Goal: Find contact information: Find contact information

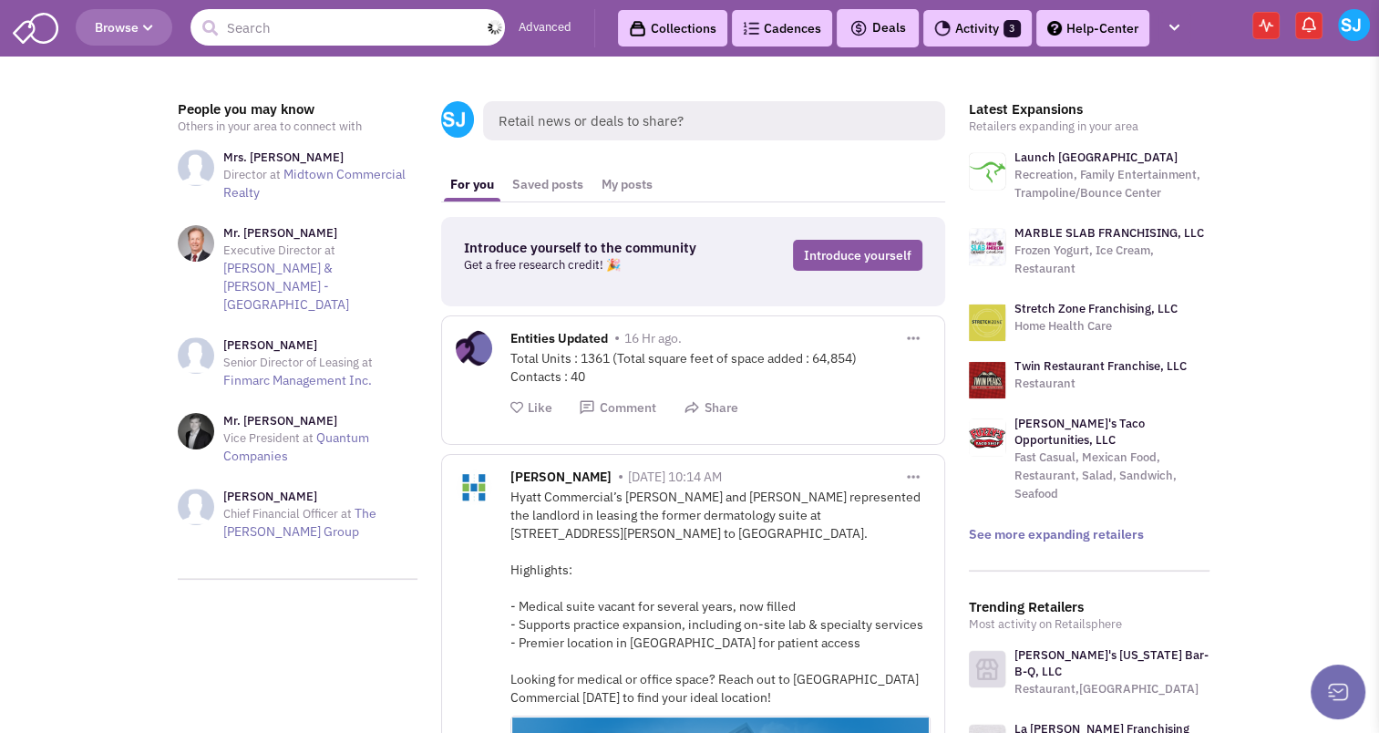
click at [275, 36] on input "text" at bounding box center [347, 27] width 314 height 36
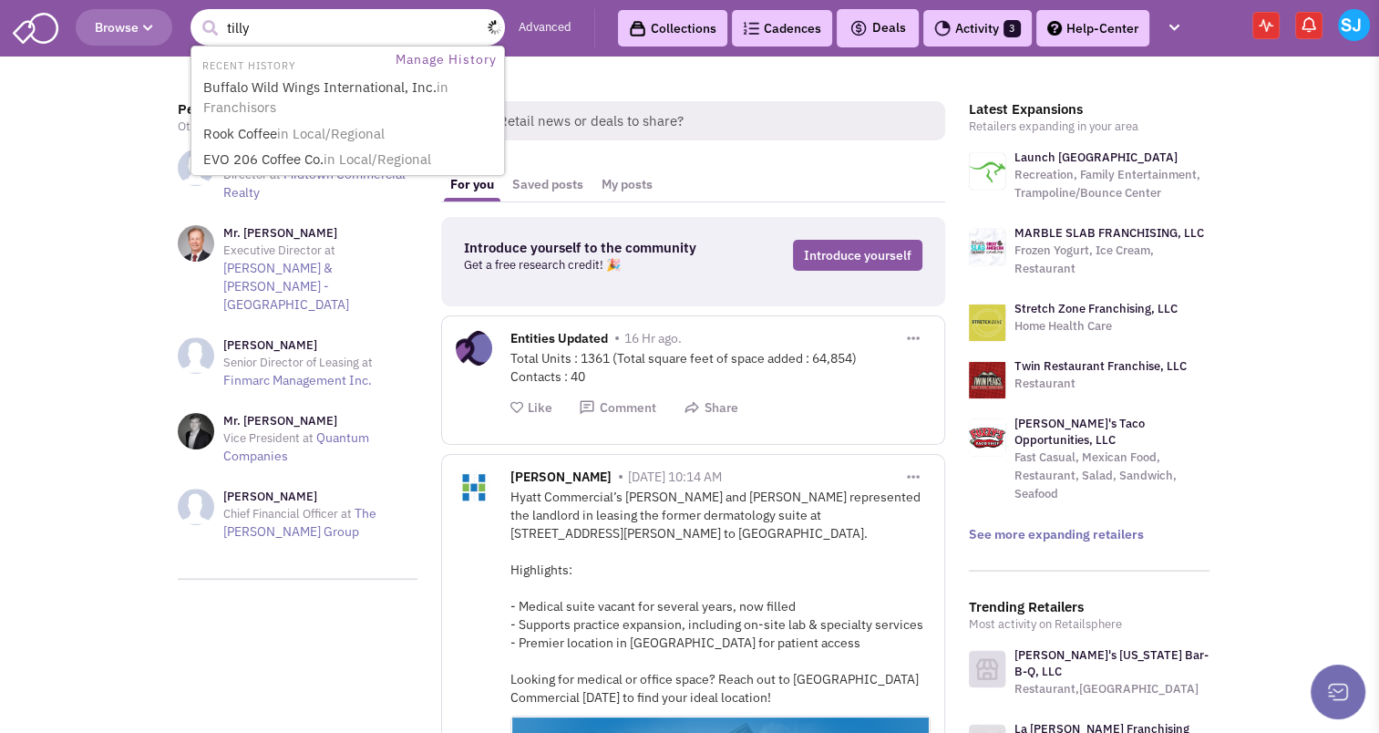
type input "tilly"
click at [196, 15] on button "submit" at bounding box center [209, 28] width 27 height 27
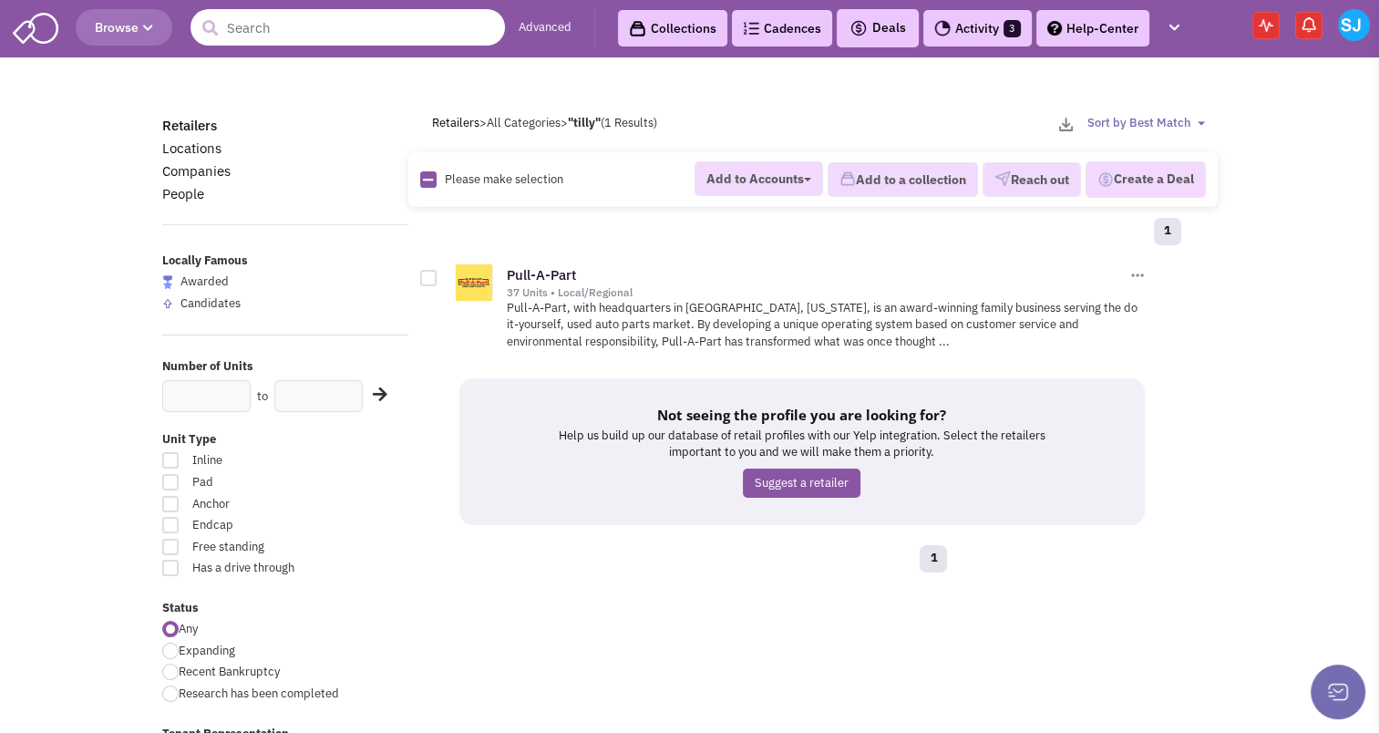
click at [262, 35] on input "text" at bounding box center [347, 27] width 314 height 36
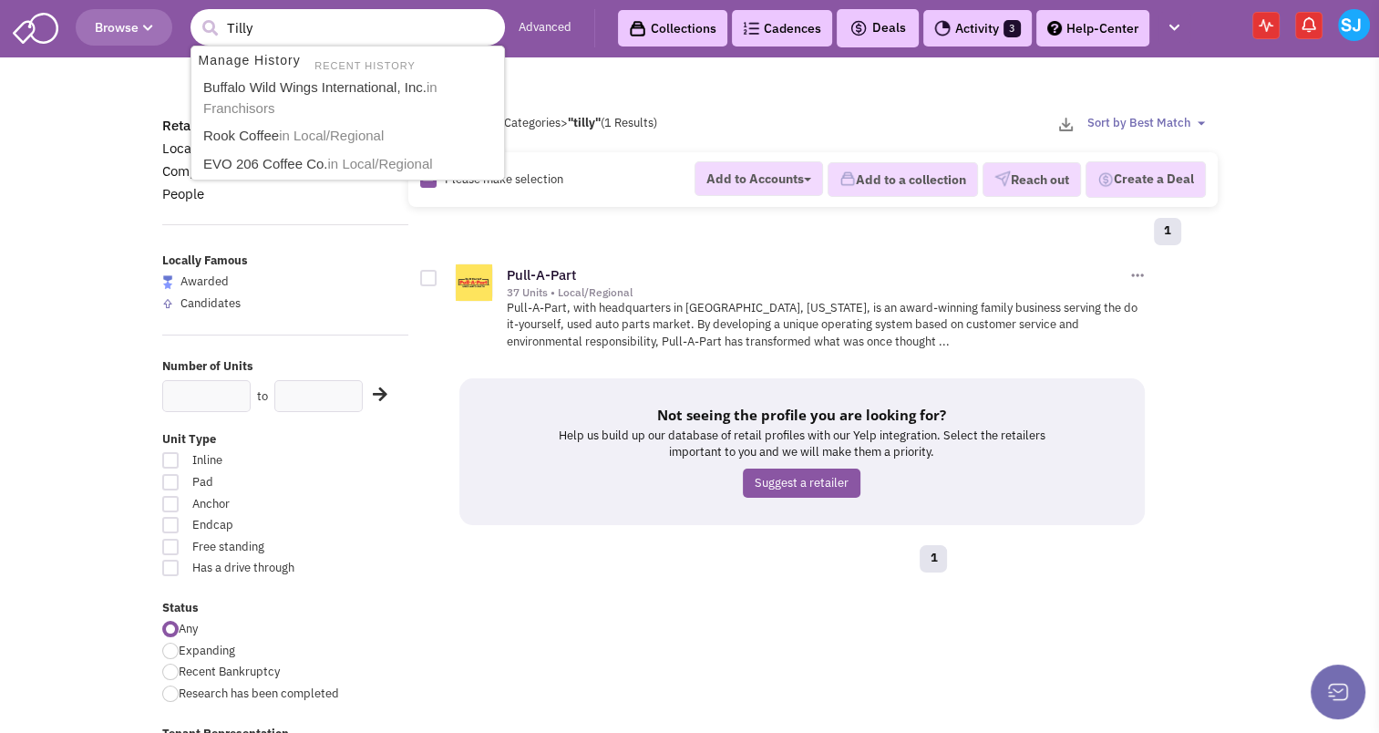
type input "Tillys"
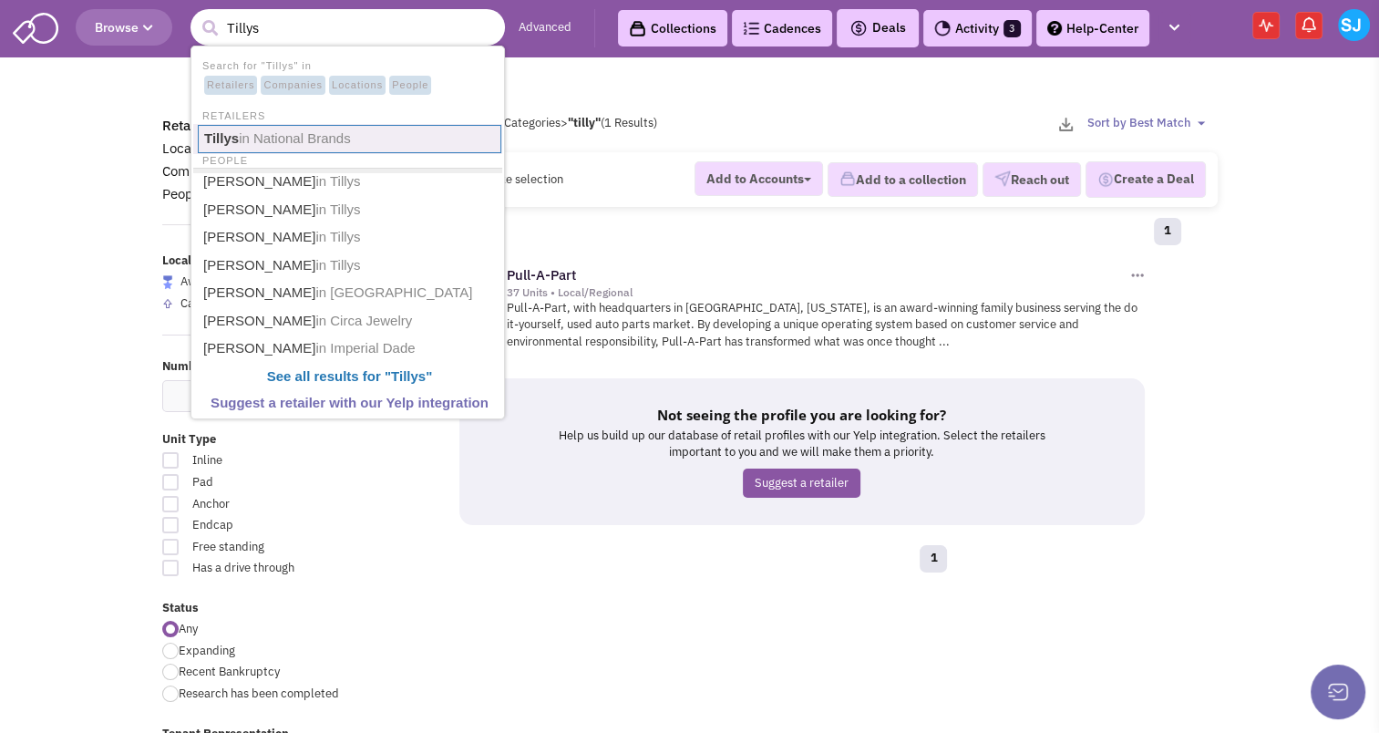
click at [241, 135] on span "in National Brands" at bounding box center [295, 137] width 112 height 15
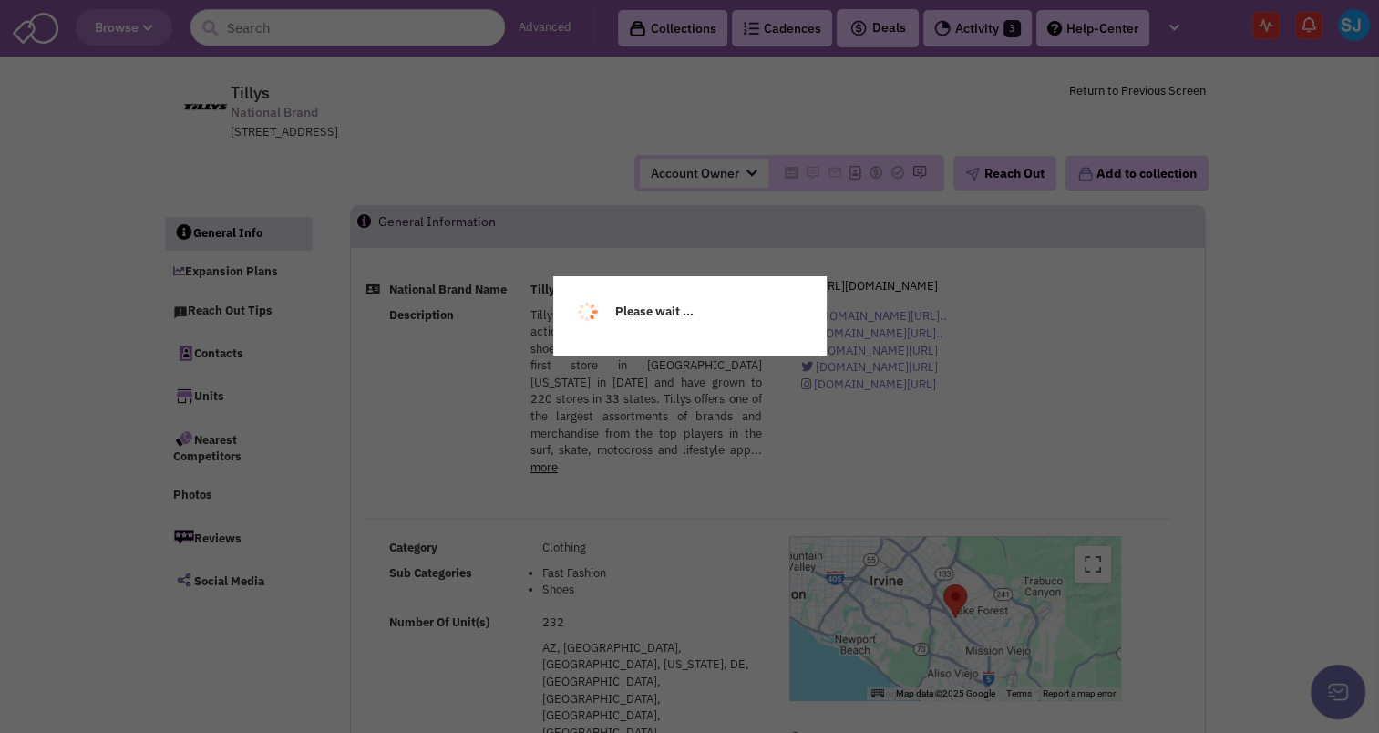
select select
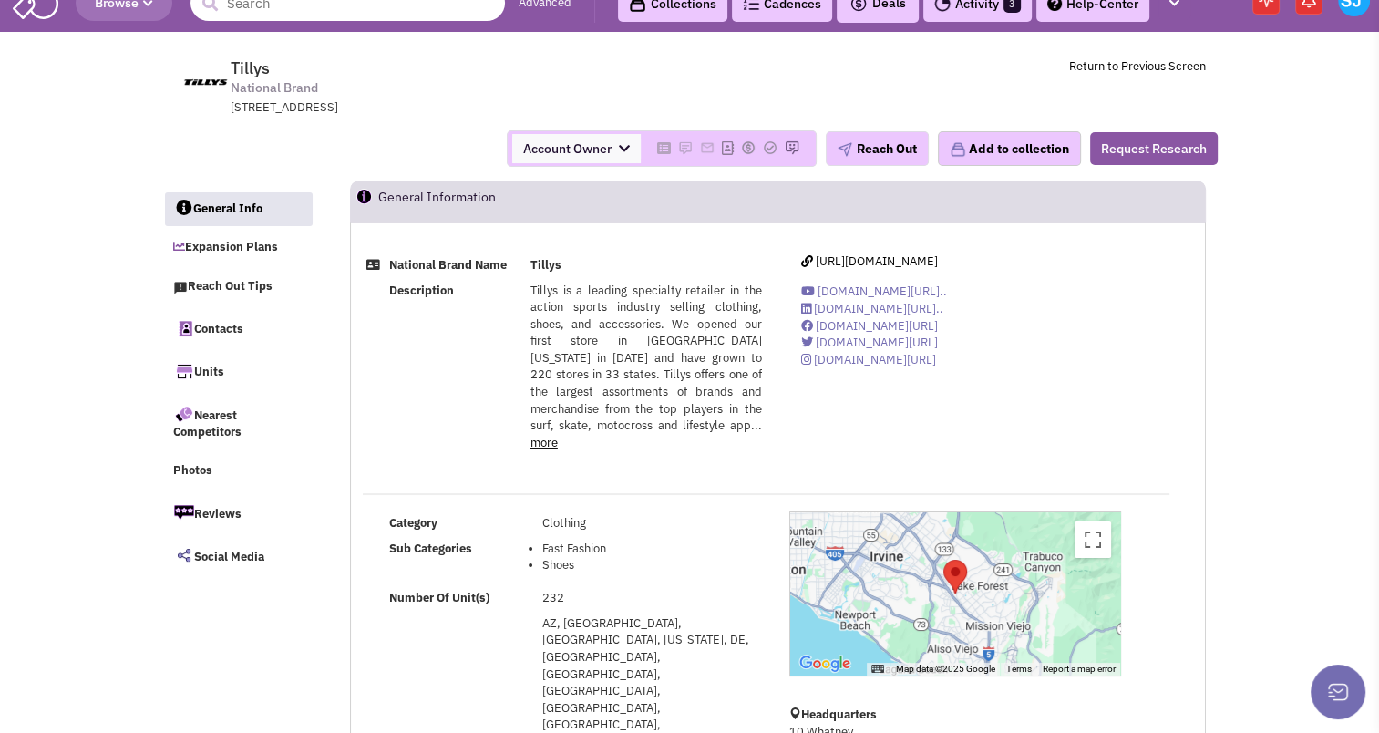
select select
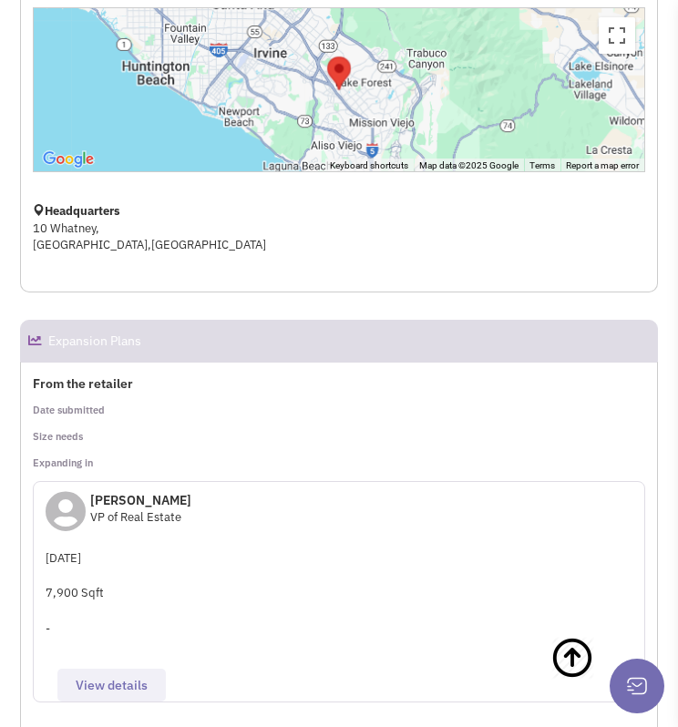
scroll to position [1152, 0]
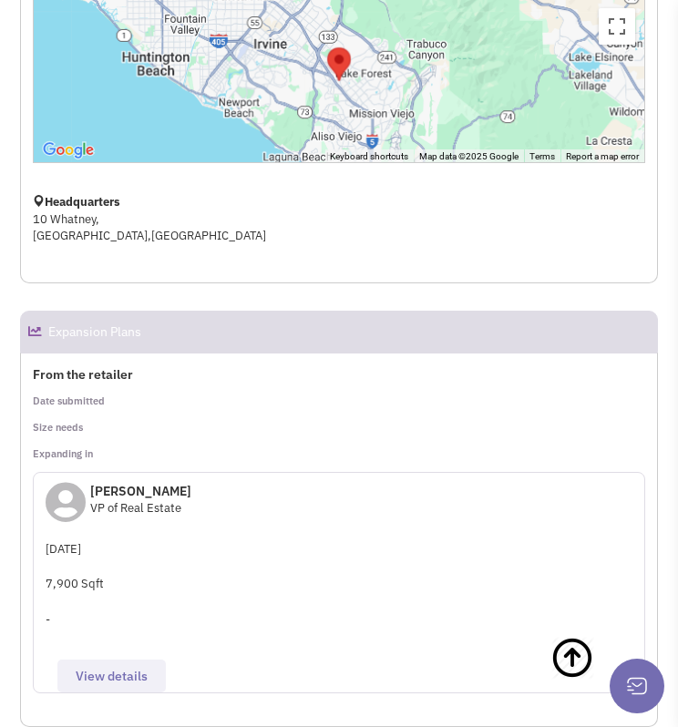
click at [116, 668] on span "View details" at bounding box center [112, 676] width 72 height 16
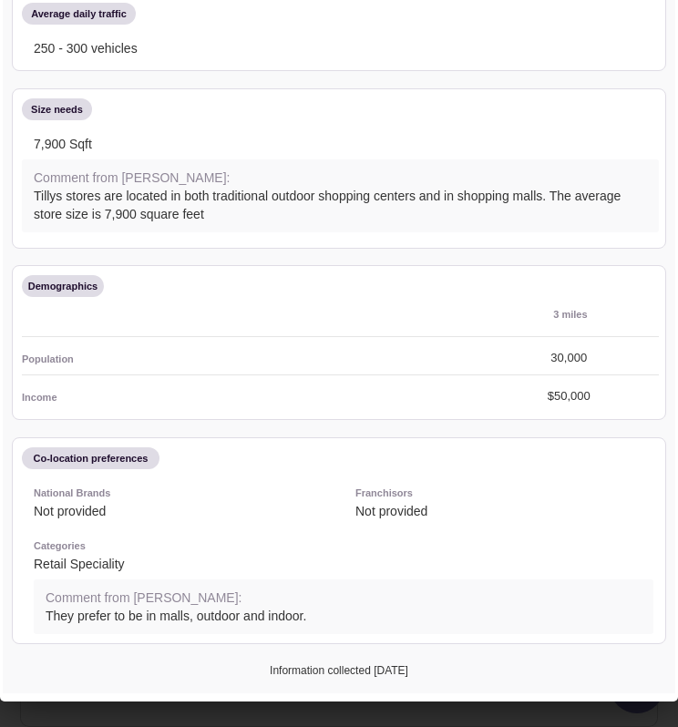
scroll to position [0, 0]
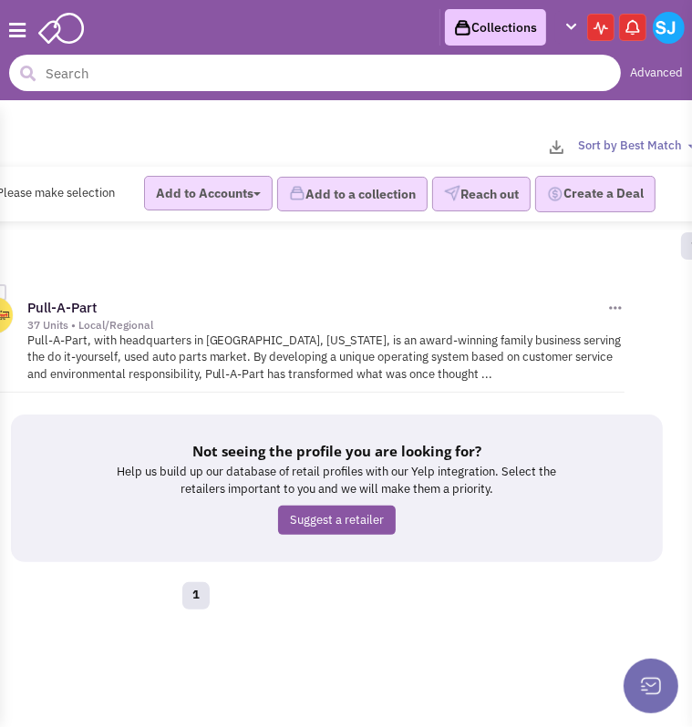
click at [166, 55] on input "text" at bounding box center [314, 73] width 611 height 36
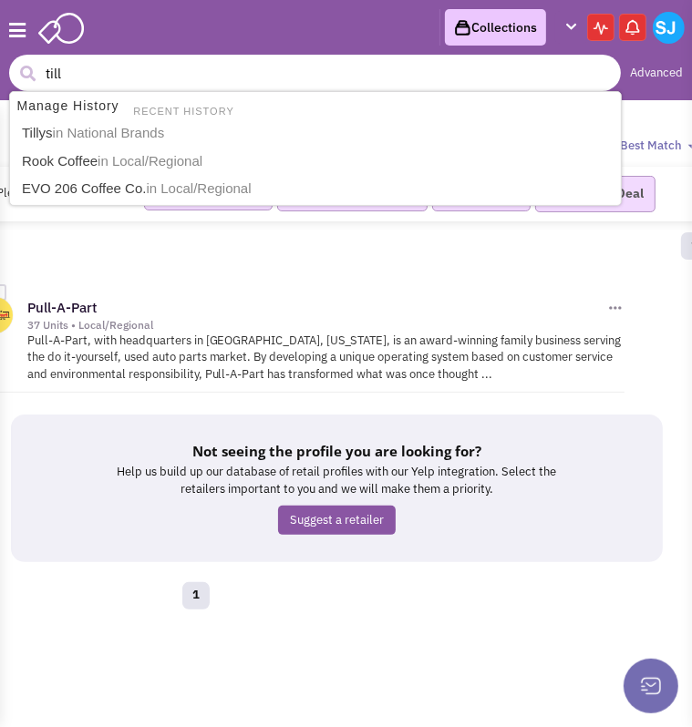
type input "tilly"
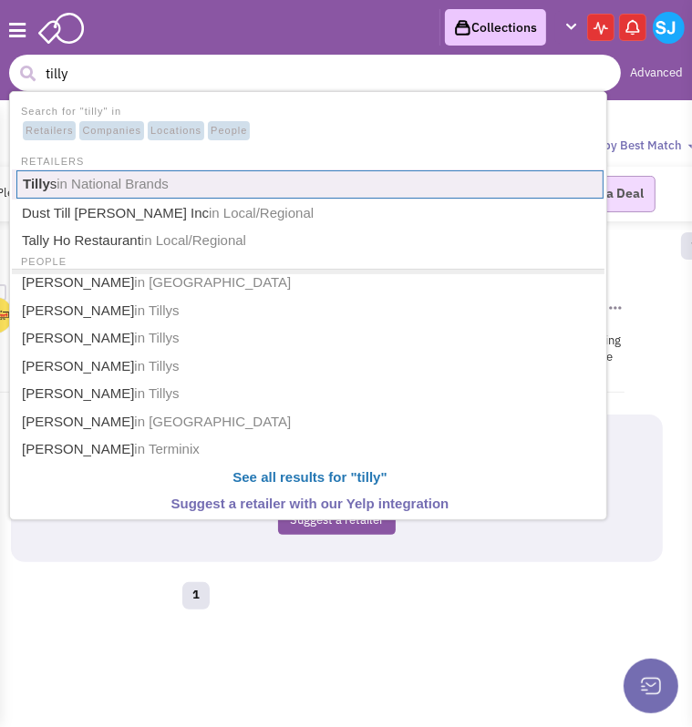
click at [67, 185] on span "in National Brands" at bounding box center [112, 183] width 112 height 15
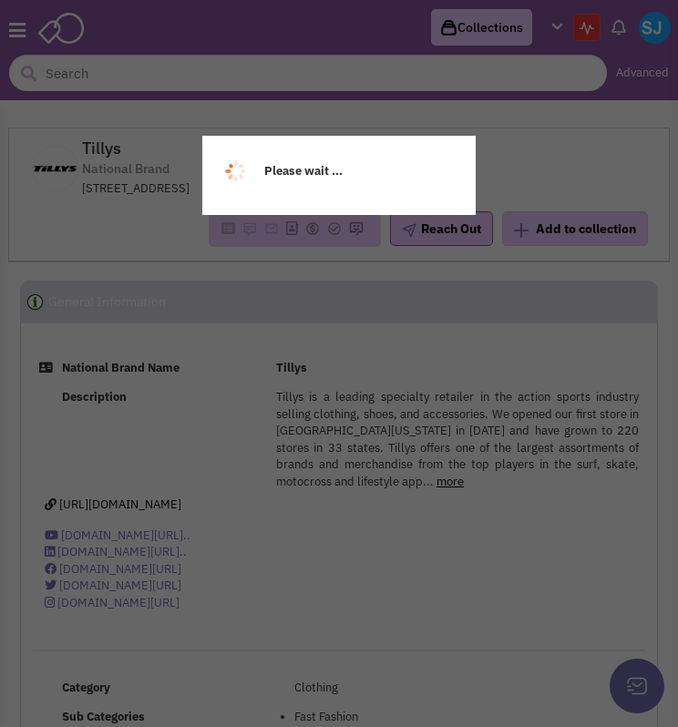
select select
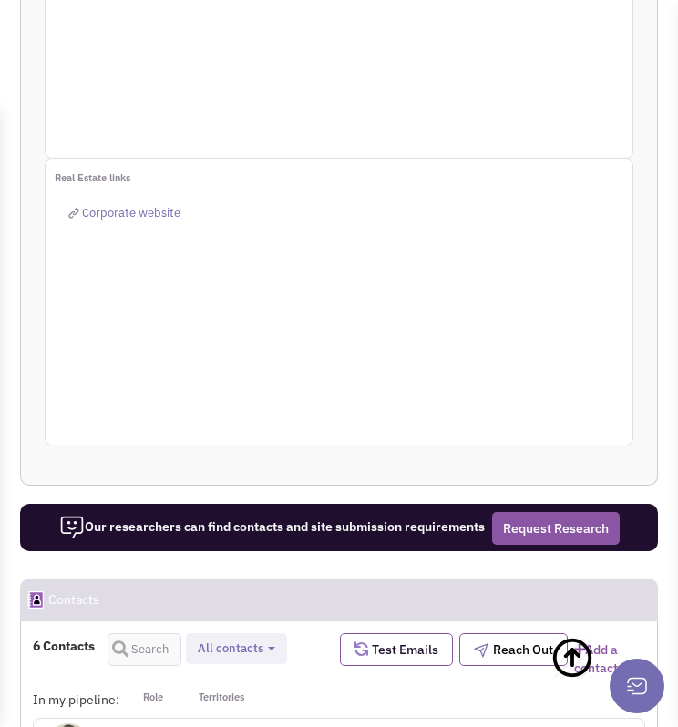
scroll to position [2431, 0]
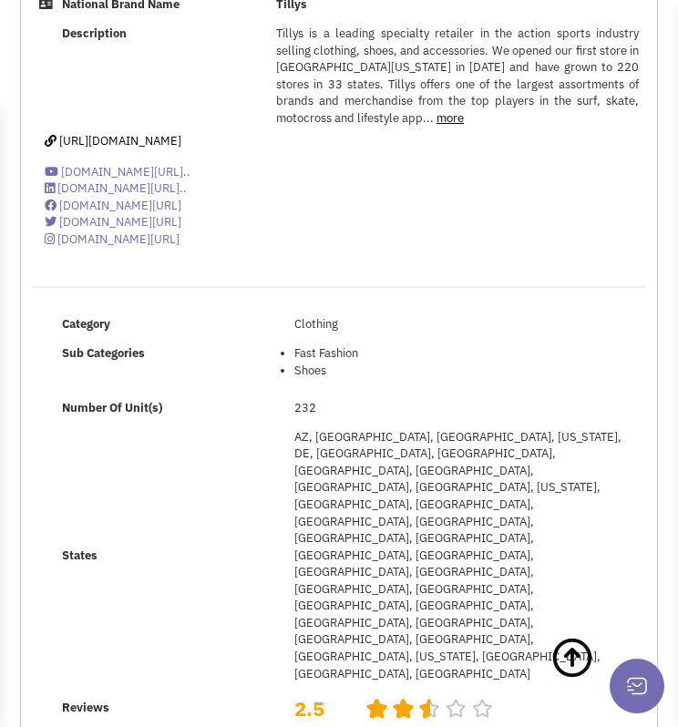
scroll to position [0, 0]
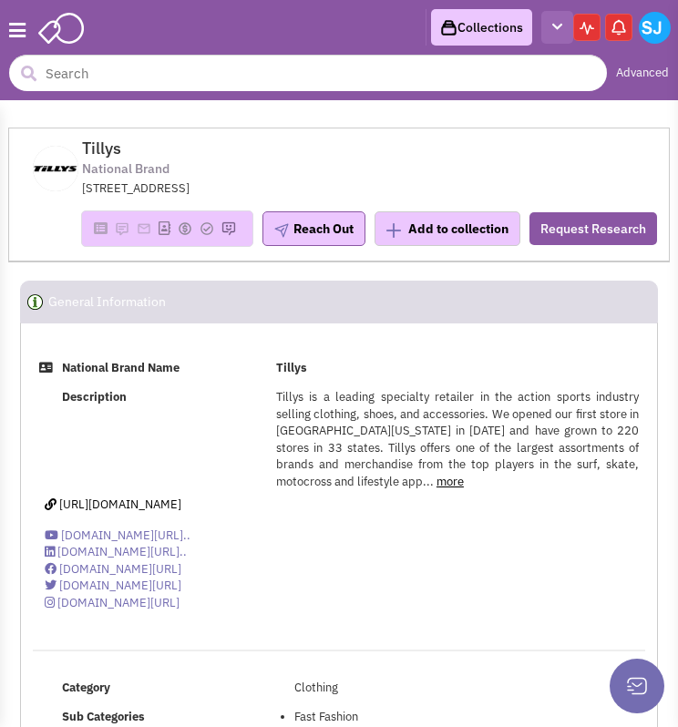
click at [563, 35] on button "button" at bounding box center [557, 28] width 32 height 34
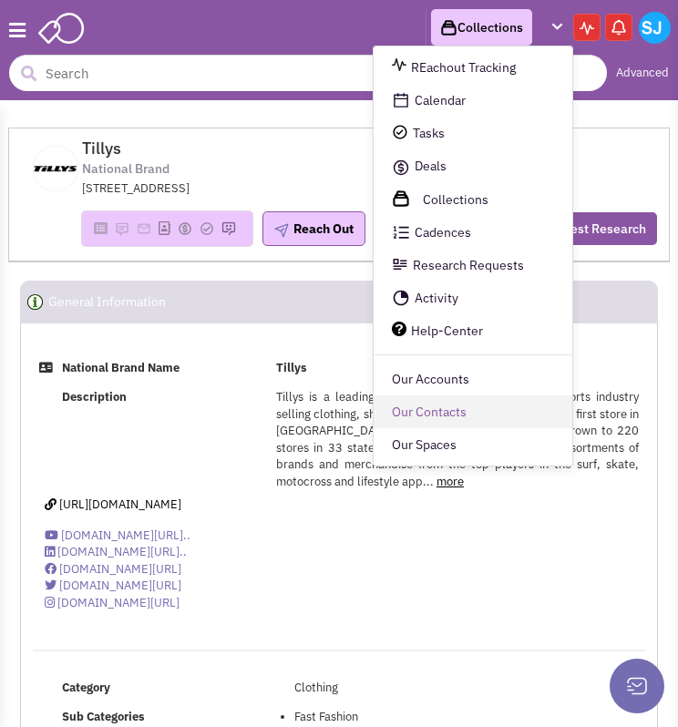
click at [447, 416] on link "Our Contacts" at bounding box center [473, 412] width 199 height 33
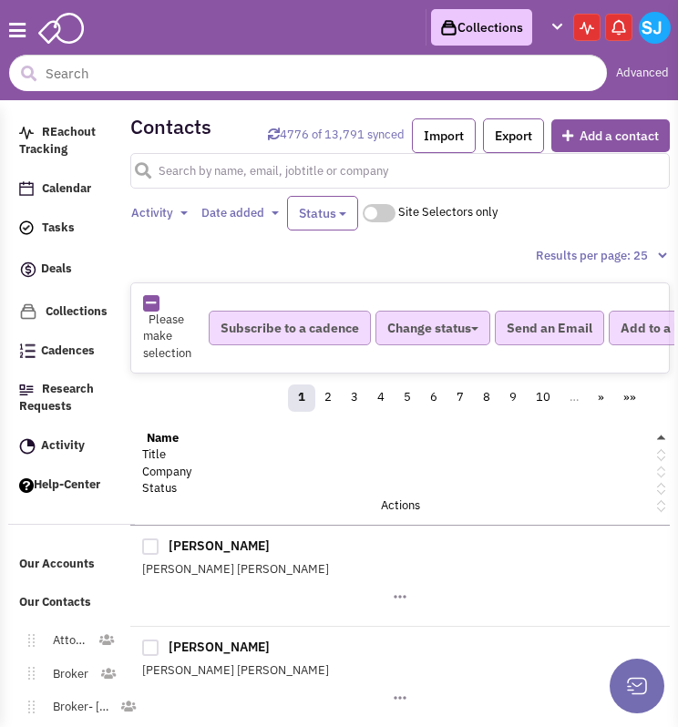
click at [272, 187] on input "text" at bounding box center [399, 171] width 539 height 36
type input "burgess"
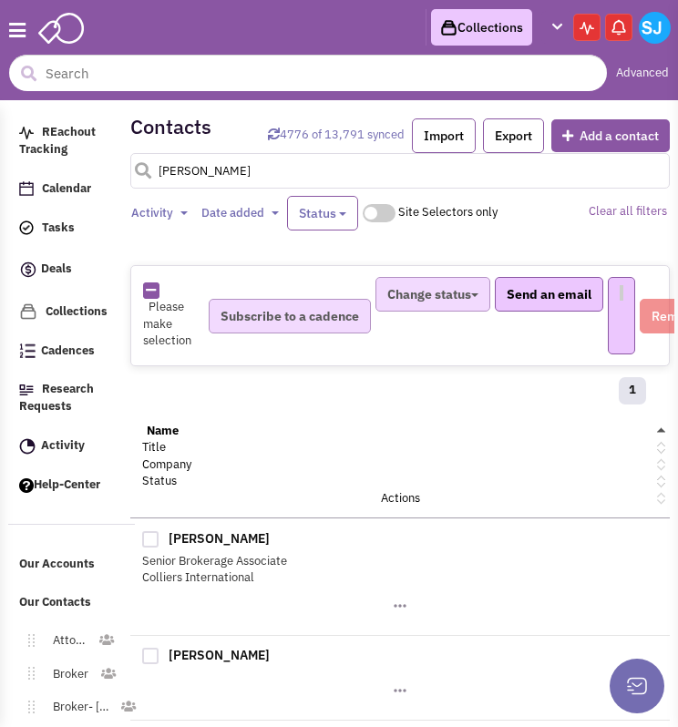
select select
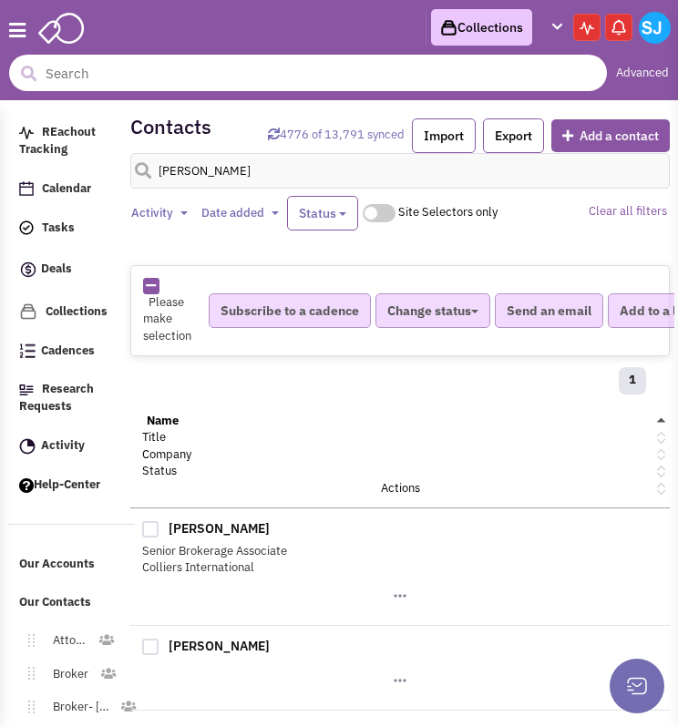
click at [85, 81] on input "text" at bounding box center [308, 73] width 598 height 36
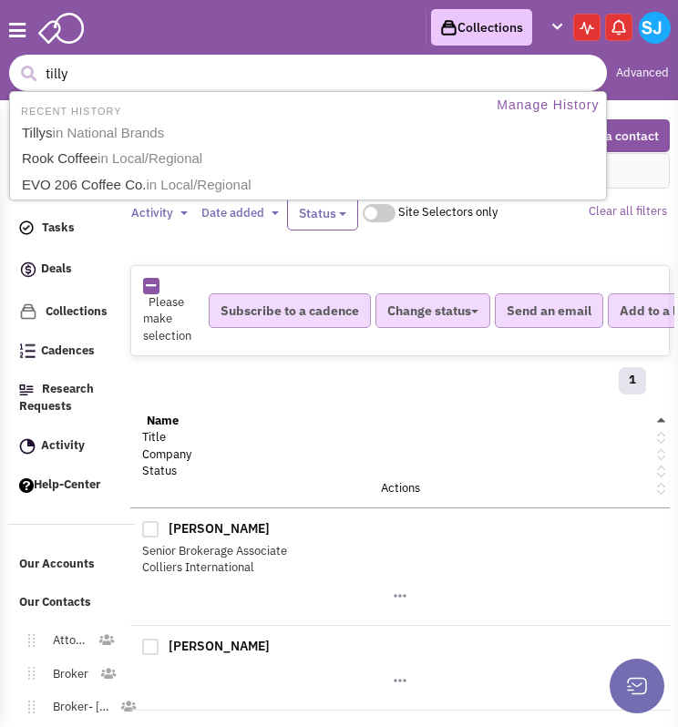
type input "tillys"
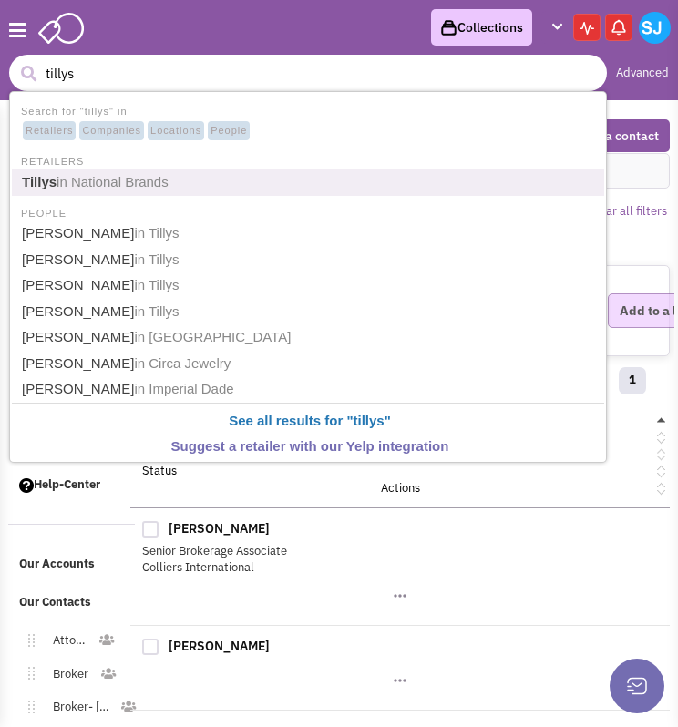
click at [91, 176] on span "in National Brands" at bounding box center [112, 181] width 112 height 15
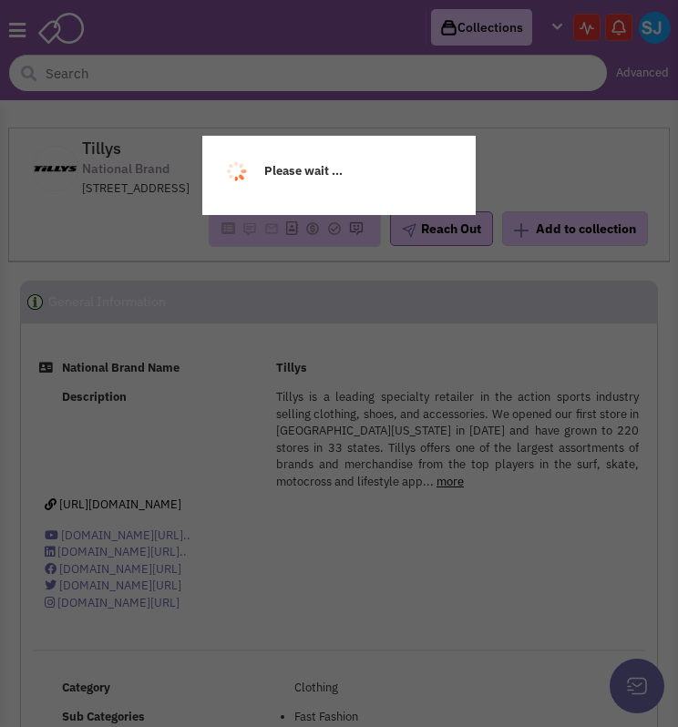
select select
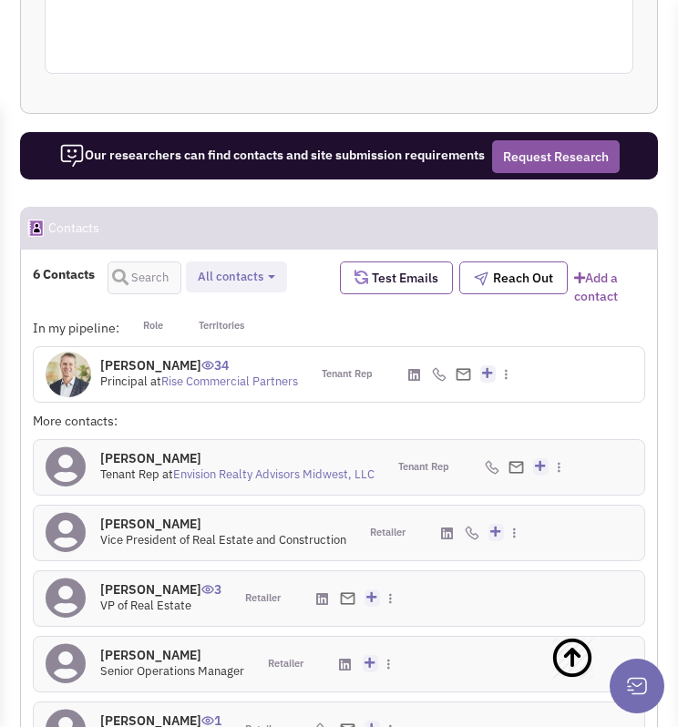
scroll to position [2625, 0]
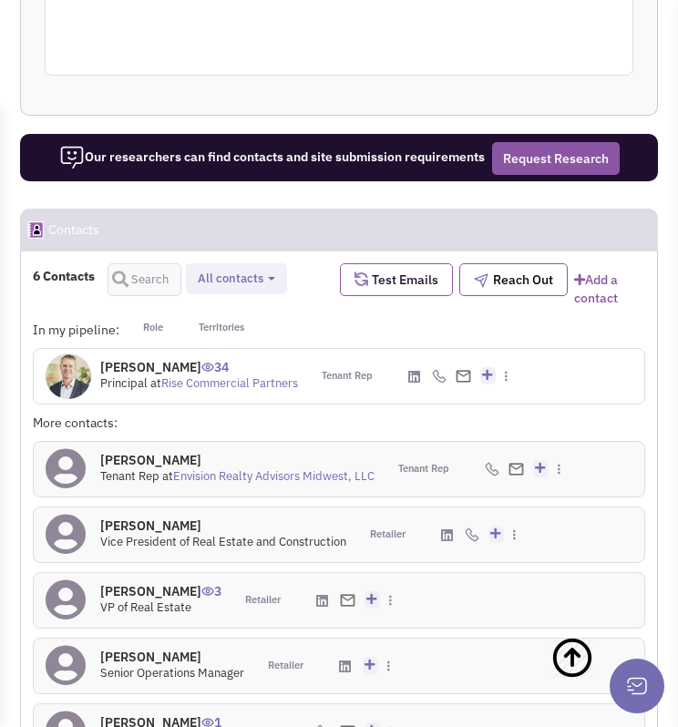
click at [171, 518] on h4 "[PERSON_NAME] 0" at bounding box center [223, 526] width 246 height 16
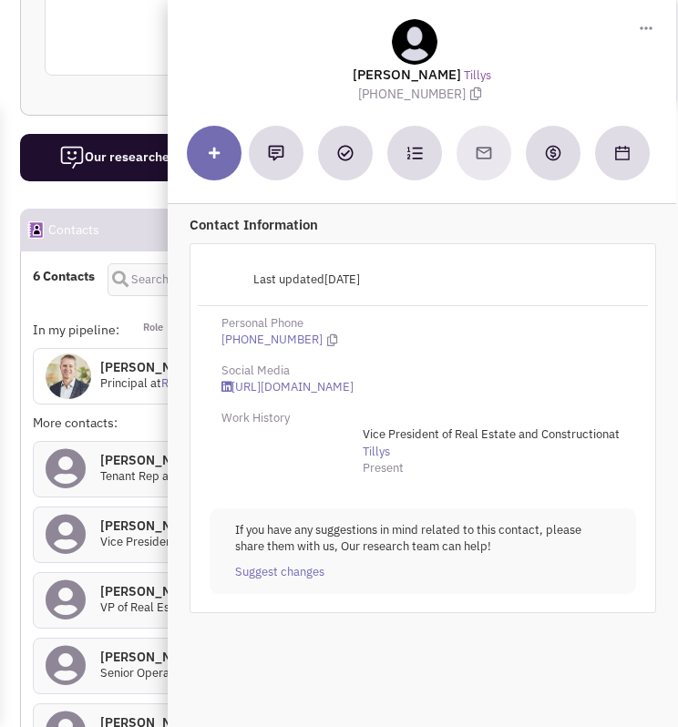
drag, startPoint x: 240, startPoint y: 335, endPoint x: 437, endPoint y: 313, distance: 199.1
click at [437, 313] on div "Last updated 11/14/2024 Personal Phone (949) 413-8793 Social Media https://www.…" at bounding box center [423, 428] width 467 height 371
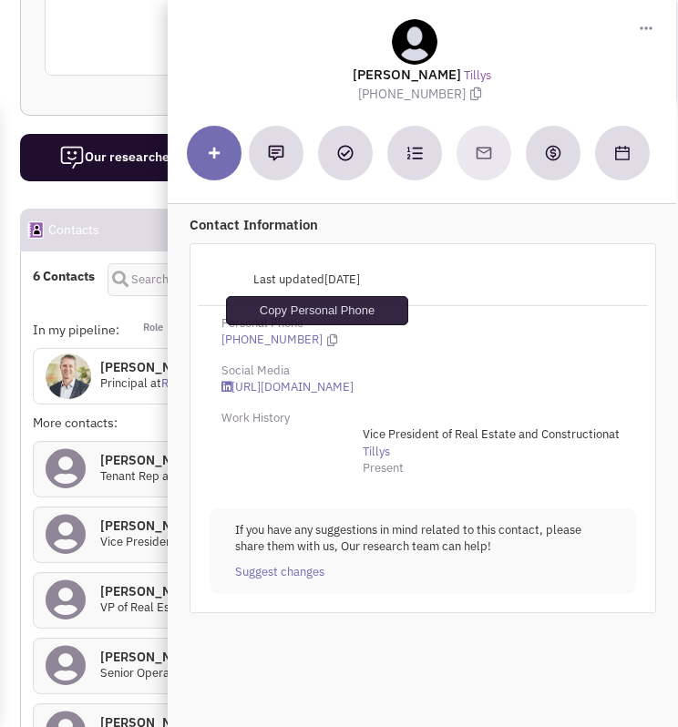
click at [327, 340] on icon at bounding box center [332, 340] width 10 height 12
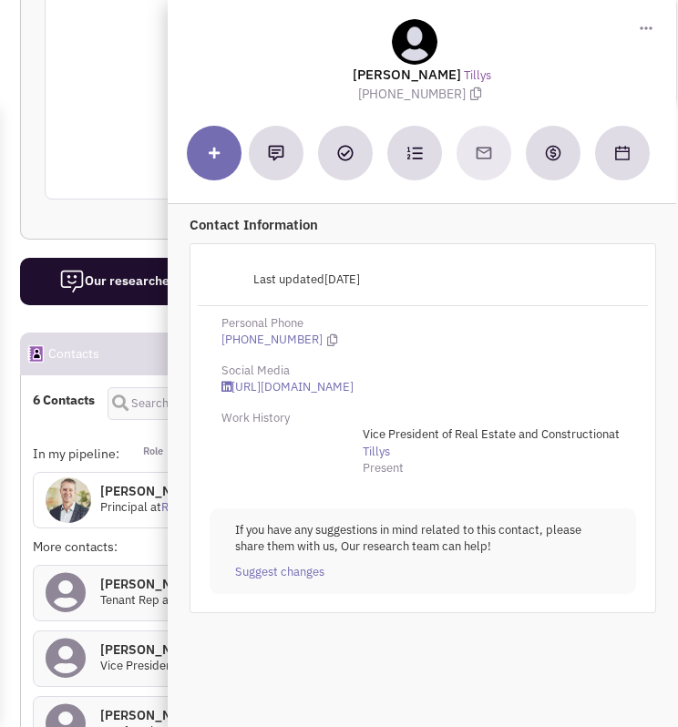
scroll to position [2500, 0]
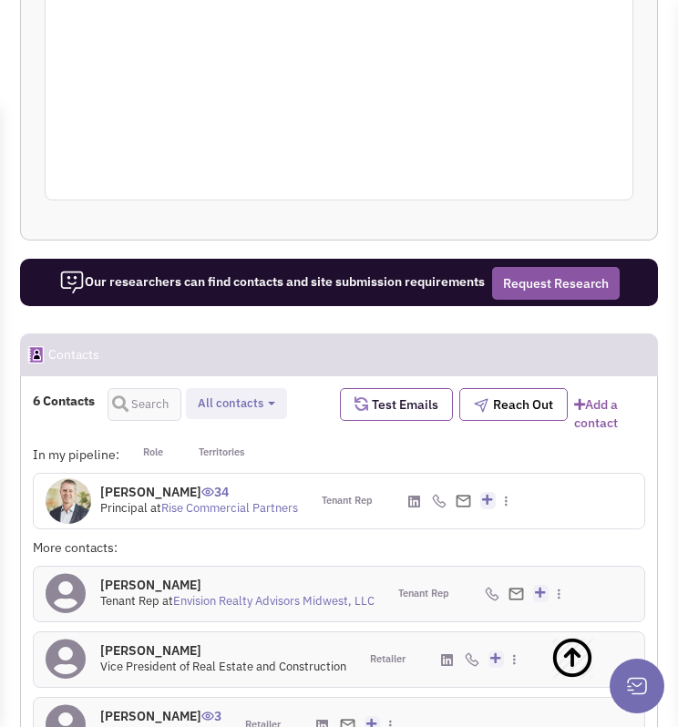
scroll to position [2503, 0]
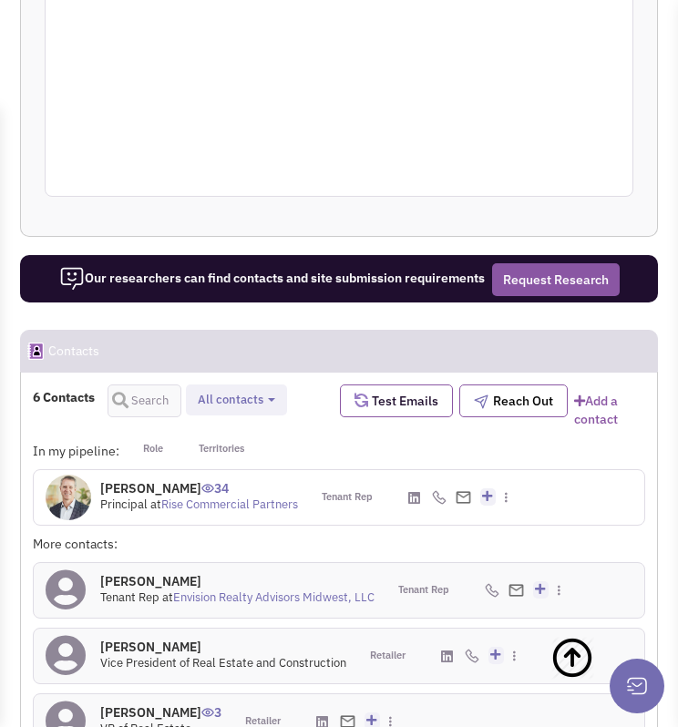
click at [128, 704] on h4 "Jeff Sinkey 3" at bounding box center [160, 712] width 121 height 16
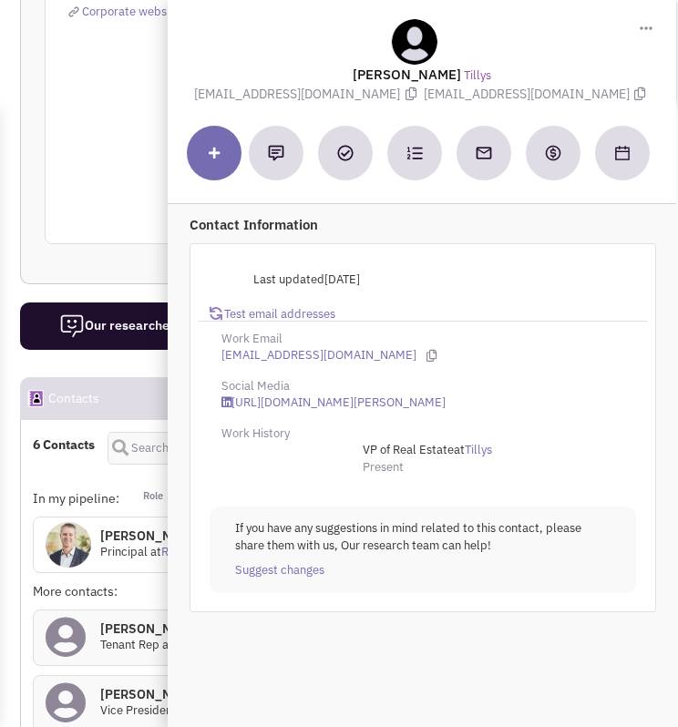
scroll to position [2453, 0]
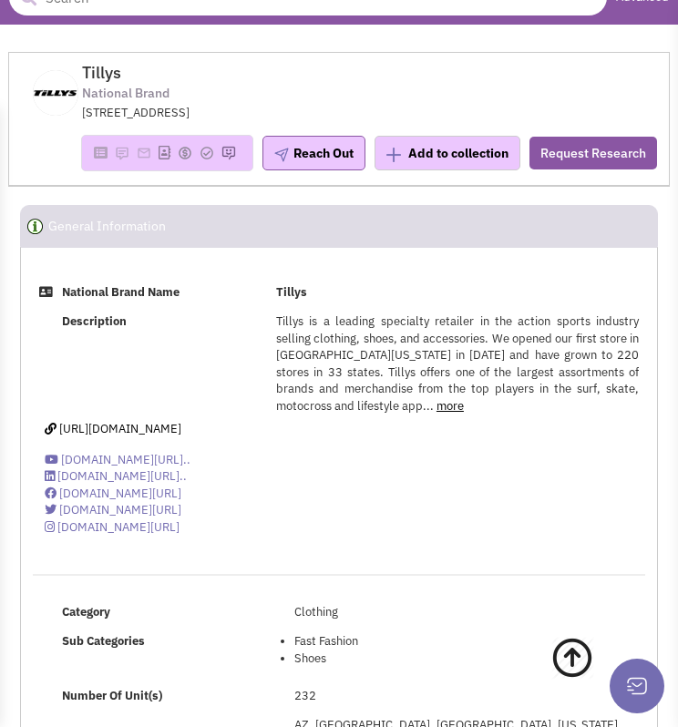
scroll to position [0, 0]
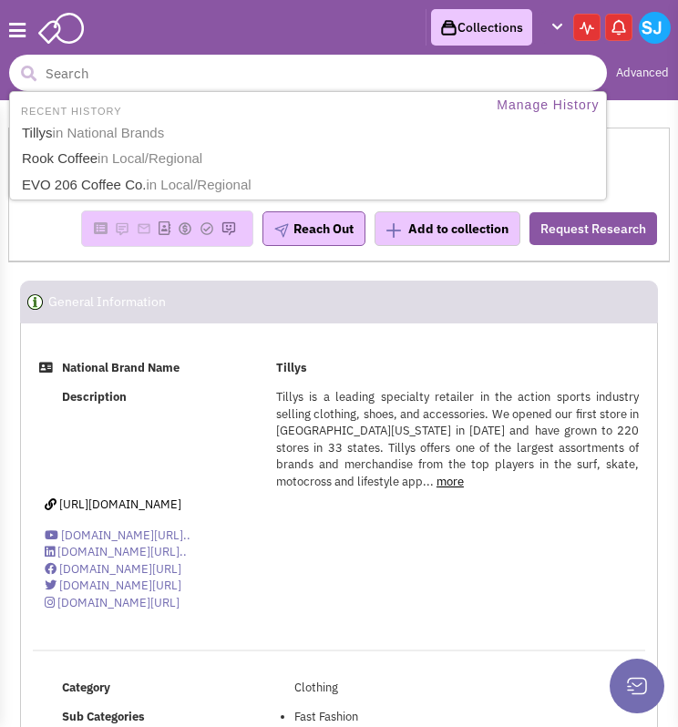
click at [108, 70] on input "text" at bounding box center [308, 73] width 598 height 36
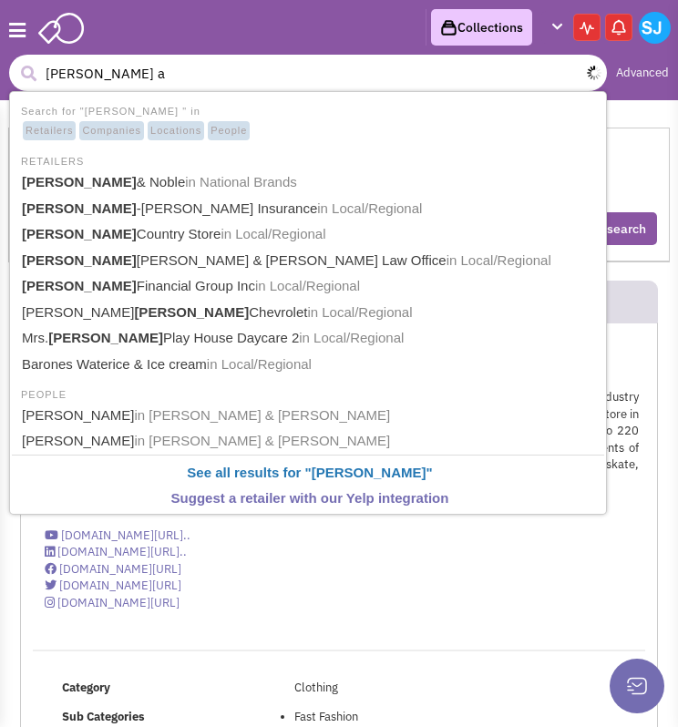
type input "barnes an"
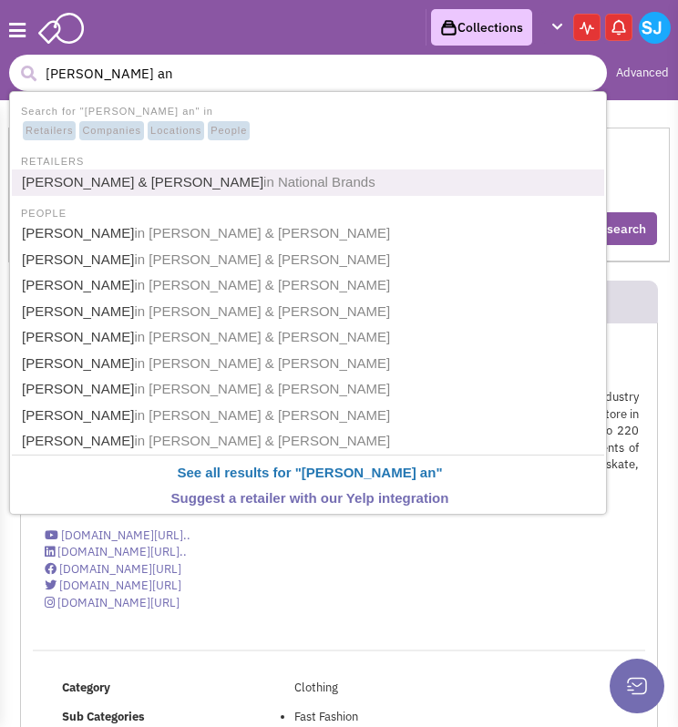
click at [69, 185] on link "Barnes & Noble in National Brands" at bounding box center [309, 182] width 587 height 25
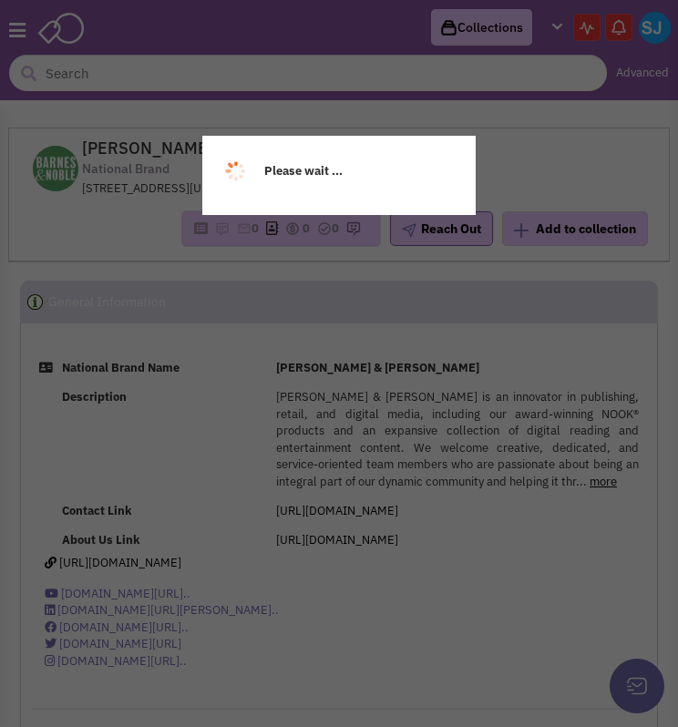
select select
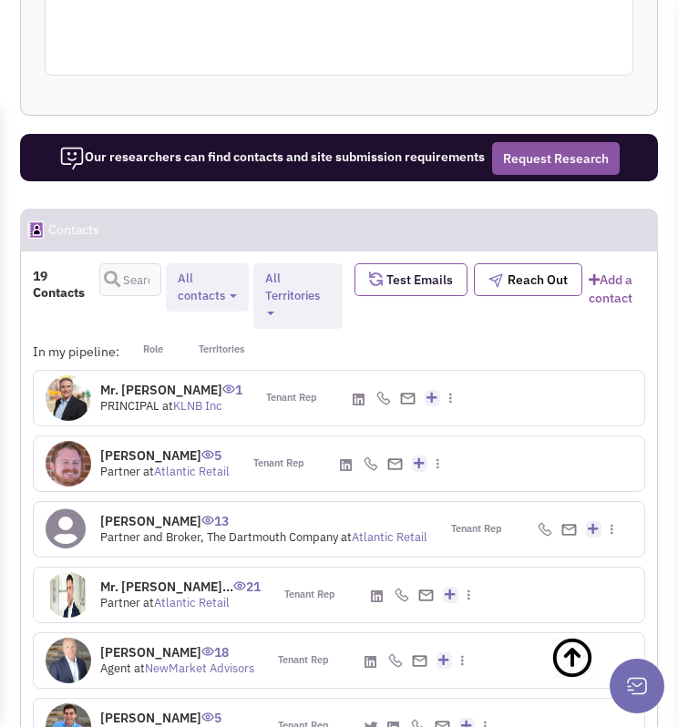
scroll to position [2821, 0]
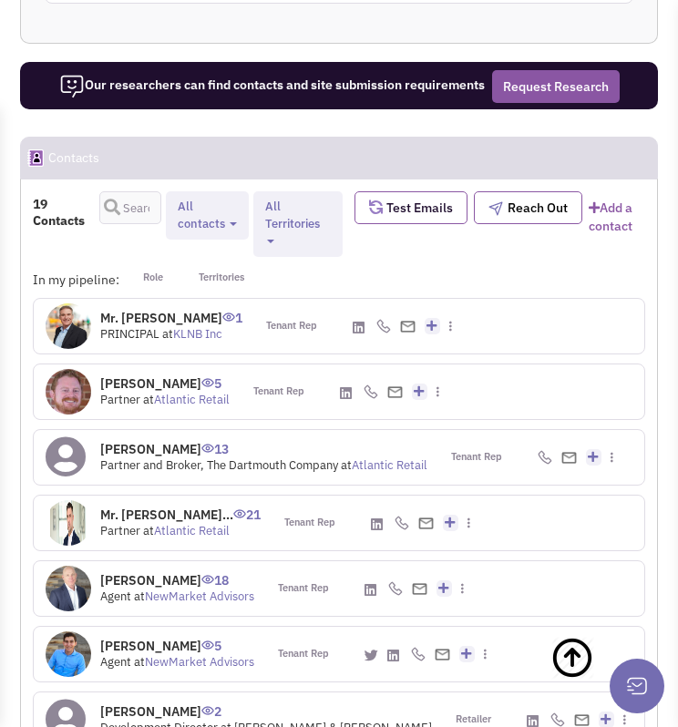
scroll to position [2891, 0]
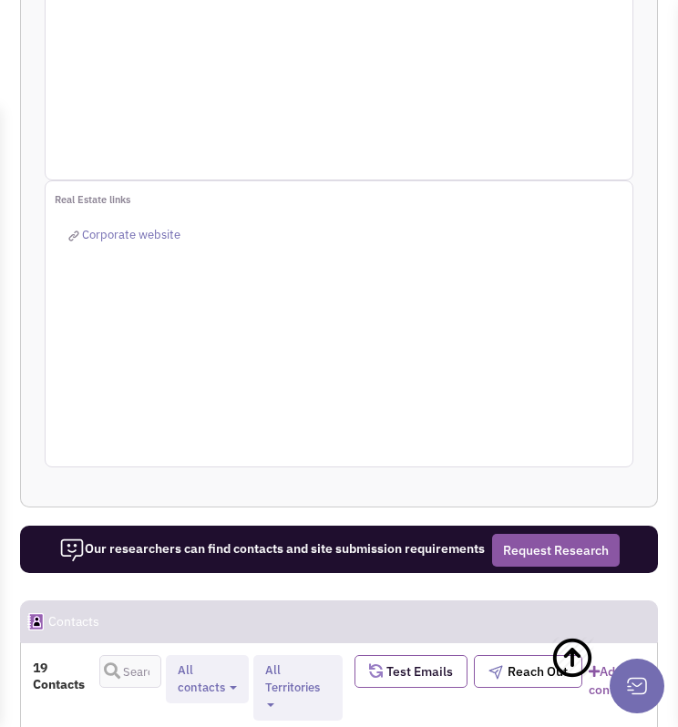
scroll to position [2422, 0]
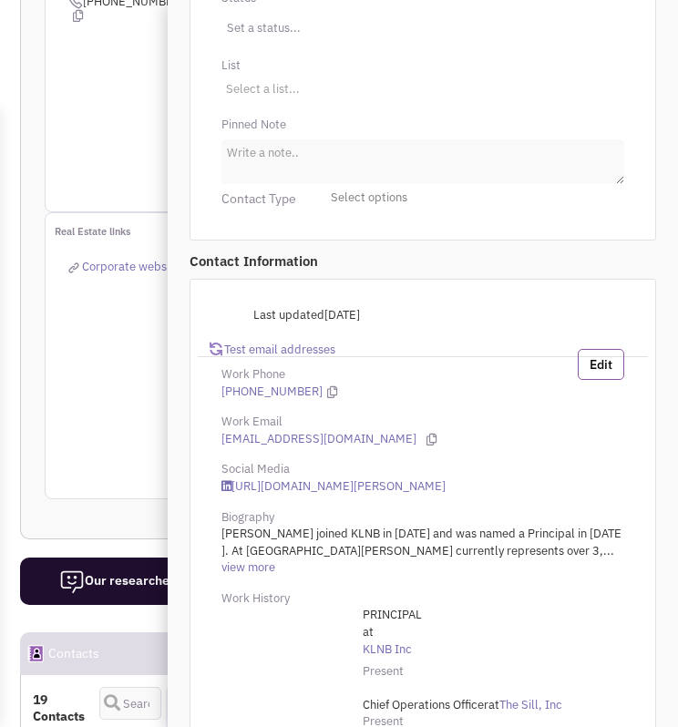
scroll to position [370, 0]
click at [315, 479] on link "[URL][DOMAIN_NAME][PERSON_NAME]" at bounding box center [333, 487] width 224 height 17
